Goal: Use online tool/utility: Utilize a website feature to perform a specific function

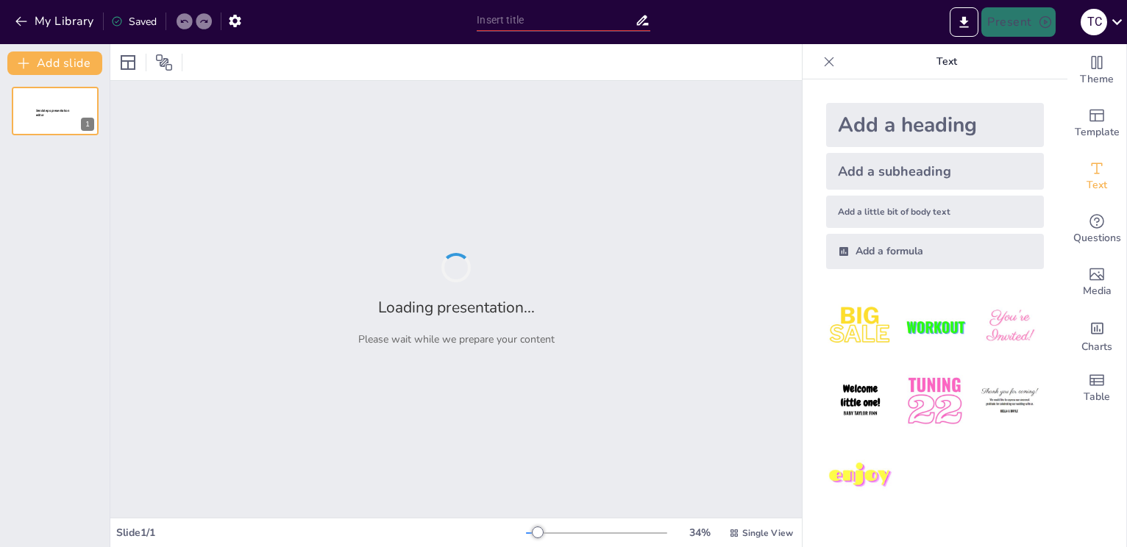
type input "Imported delhiin uzesgelend baigaliin gazaruud.pptx"
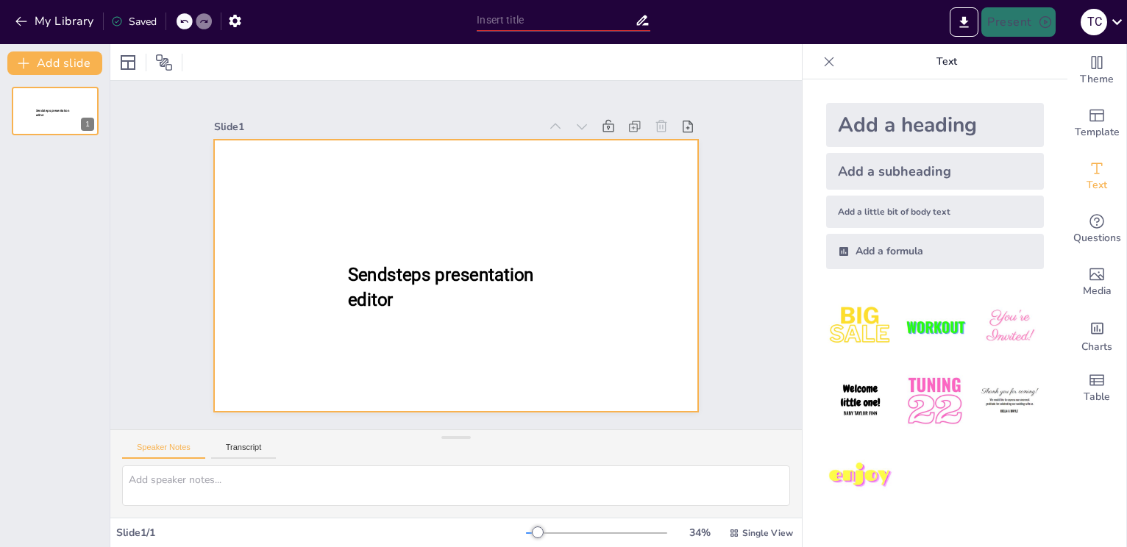
type input "New Sendsteps"
